Goal: Navigation & Orientation: Find specific page/section

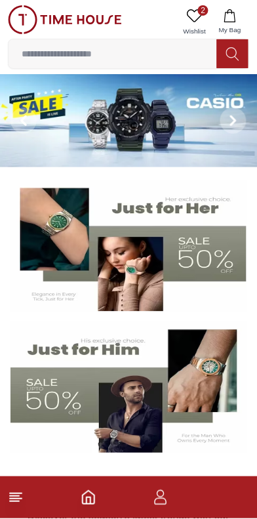
click at [121, 416] on img at bounding box center [128, 387] width 236 height 131
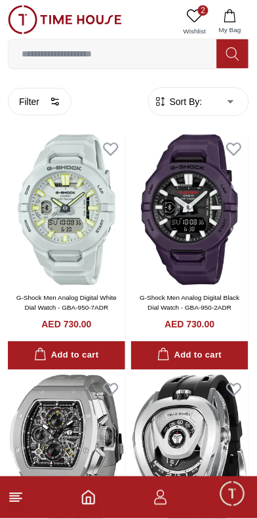
click at [187, 12] on icon at bounding box center [195, 16] width 16 height 16
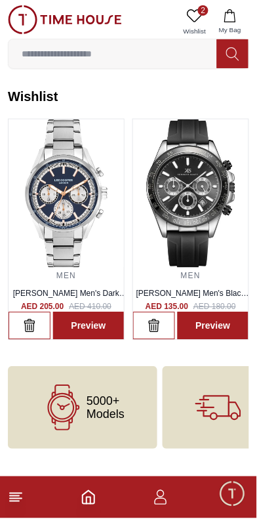
click at [167, 498] on icon "button" at bounding box center [161, 498] width 16 height 16
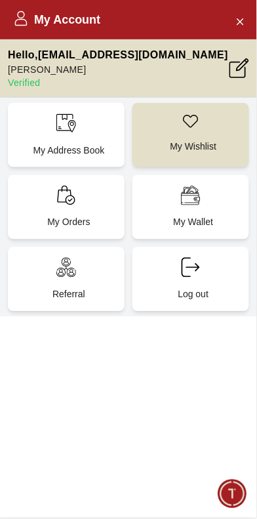
click at [56, 24] on h2 "My Account" at bounding box center [56, 19] width 87 height 18
click at [16, 24] on icon at bounding box center [21, 22] width 12 height 7
click at [232, 21] on button "Close Account" at bounding box center [240, 20] width 21 height 21
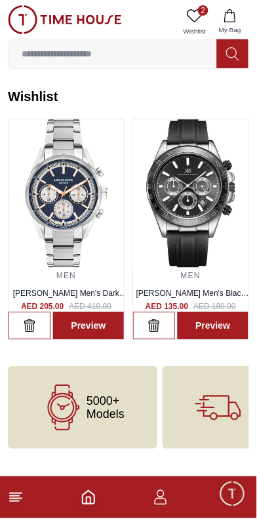
click at [20, 499] on line at bounding box center [16, 499] width 12 height 0
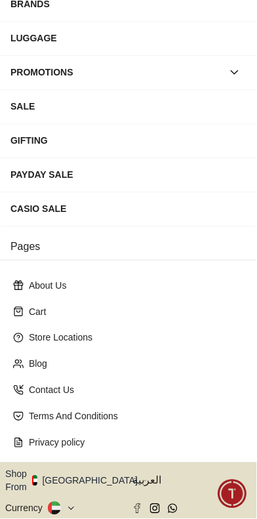
scroll to position [366, 0]
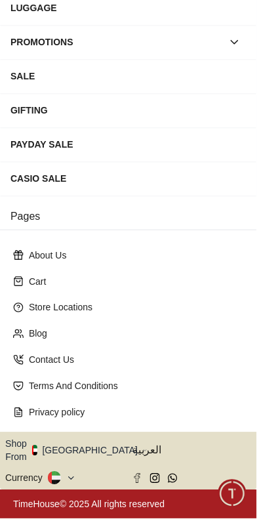
click at [104, 437] on button "Shop From [GEOGRAPHIC_DATA]" at bounding box center [76, 450] width 142 height 26
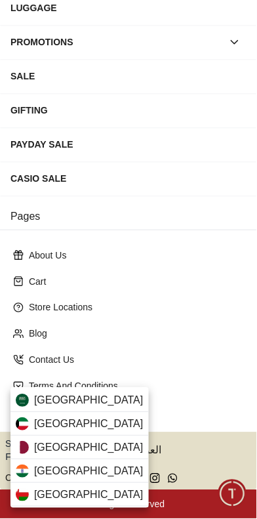
click at [113, 395] on span "[GEOGRAPHIC_DATA]" at bounding box center [89, 401] width 110 height 16
